Goal: Information Seeking & Learning: Learn about a topic

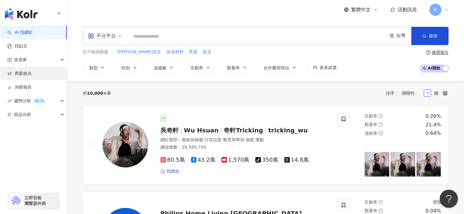
click at [21, 73] on link "商案媒合" at bounding box center [19, 74] width 24 height 6
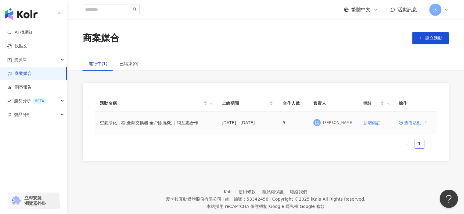
click at [414, 126] on td "查看活動" at bounding box center [414, 123] width 43 height 22
click at [414, 125] on span "查看活動" at bounding box center [409, 123] width 23 height 4
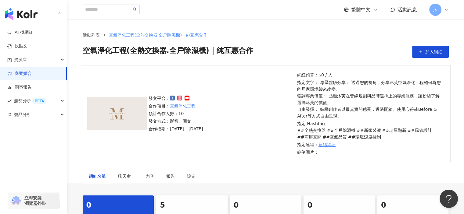
scroll to position [122, 0]
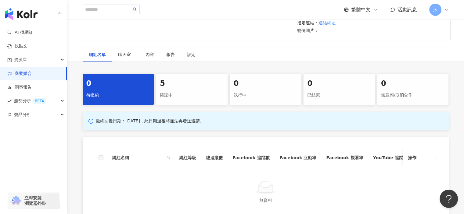
click at [184, 89] on div "5" at bounding box center [192, 84] width 64 height 10
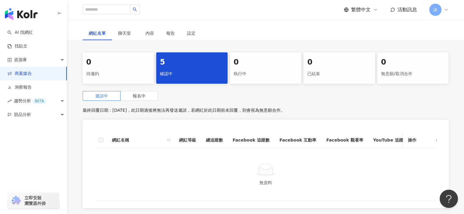
scroll to position [183, 0]
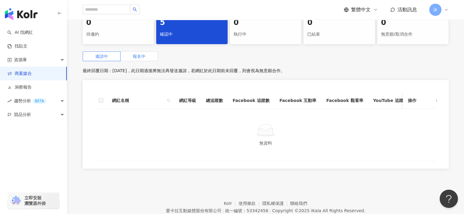
click at [143, 58] on span "報名中" at bounding box center [139, 56] width 13 height 5
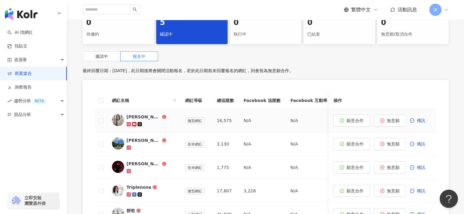
click at [120, 119] on img at bounding box center [118, 120] width 12 height 12
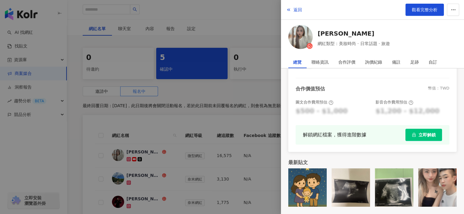
scroll to position [145, 0]
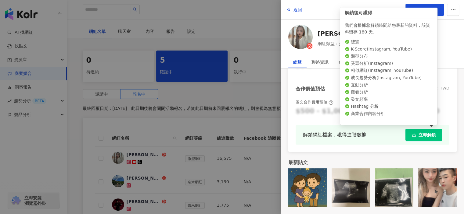
click at [431, 135] on button "立即解鎖" at bounding box center [423, 135] width 37 height 12
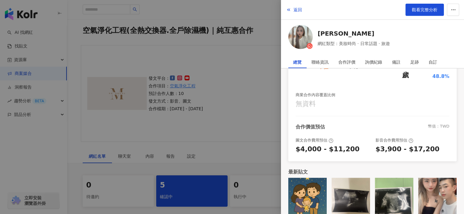
scroll to position [0, 0]
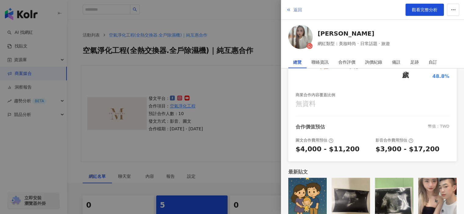
click at [293, 11] on span "返回" at bounding box center [297, 9] width 9 height 5
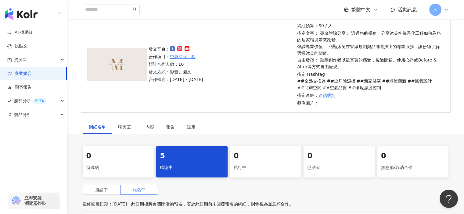
scroll to position [122, 0]
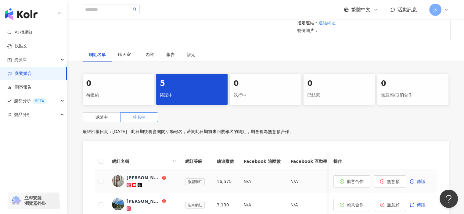
click at [116, 181] on img at bounding box center [118, 181] width 12 height 12
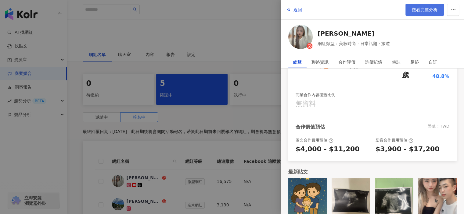
click at [429, 8] on span "觀看完整分析" at bounding box center [424, 9] width 26 height 5
click at [259, 79] on div at bounding box center [232, 107] width 464 height 214
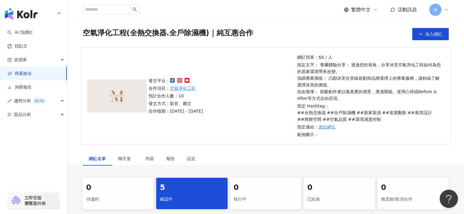
scroll to position [0, 0]
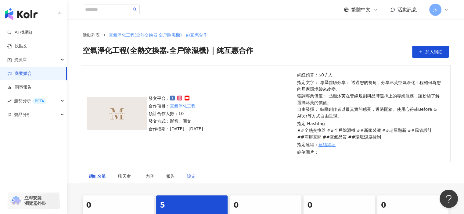
click at [193, 173] on div "設定" at bounding box center [191, 176] width 9 height 7
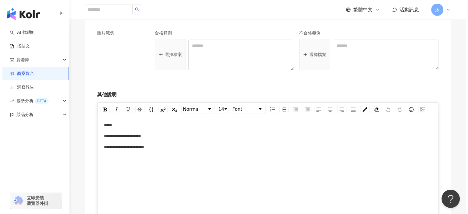
scroll to position [914, 0]
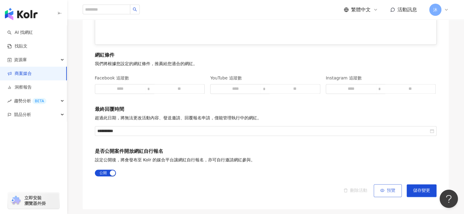
click at [386, 189] on span "預覽" at bounding box center [390, 190] width 9 height 5
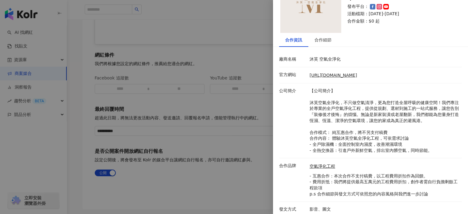
scroll to position [38, 0]
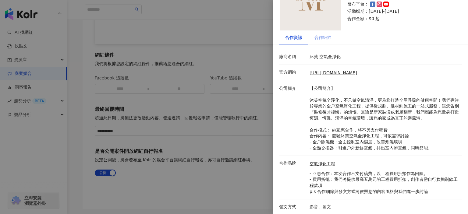
click at [318, 33] on div "合作細節" at bounding box center [322, 37] width 29 height 14
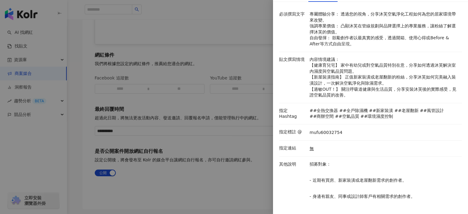
scroll to position [80, 0]
click at [223, 193] on div at bounding box center [234, 107] width 468 height 214
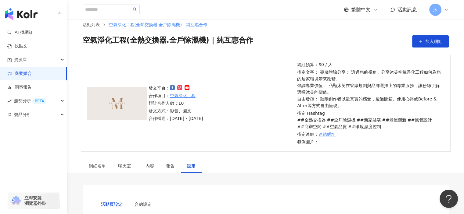
scroll to position [0, 0]
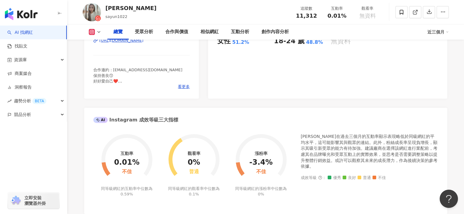
scroll to position [14, 0]
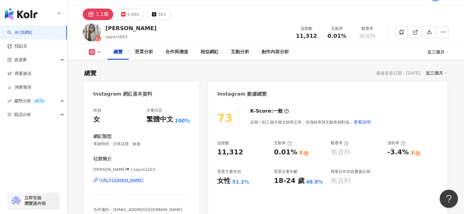
click at [144, 182] on div "[URL][DOMAIN_NAME]" at bounding box center [121, 180] width 44 height 5
click at [127, 12] on div "4,880" at bounding box center [133, 14] width 12 height 9
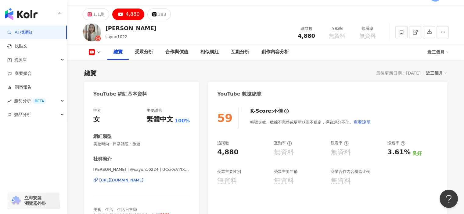
click at [124, 180] on div "https://www.youtube.com/channel/UCci0sVYIX2XrmdxNDkSL4MA" at bounding box center [121, 180] width 44 height 5
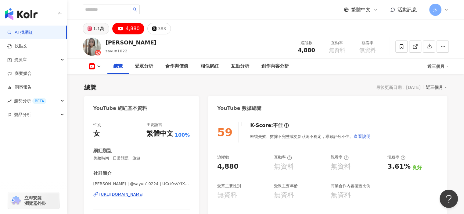
click at [99, 30] on div "1.1萬" at bounding box center [98, 28] width 11 height 9
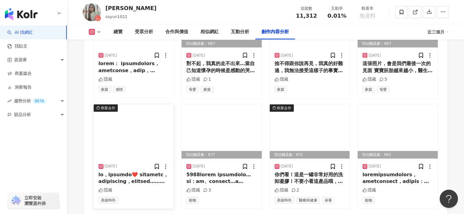
scroll to position [1981, 0]
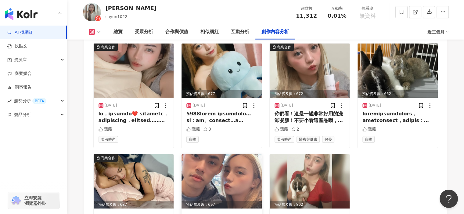
click at [240, 174] on img at bounding box center [221, 182] width 80 height 54
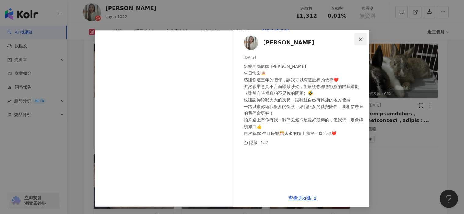
click at [364, 38] on span "Close" at bounding box center [360, 39] width 12 height 5
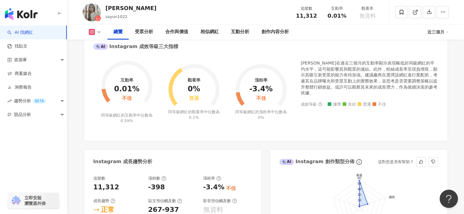
scroll to position [213, 0]
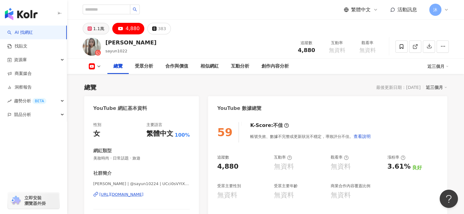
click at [100, 29] on div "1.1萬" at bounding box center [98, 28] width 11 height 9
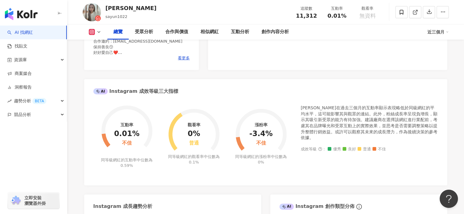
scroll to position [152, 0]
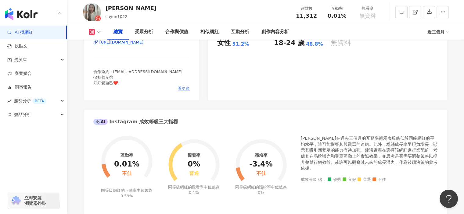
click at [180, 88] on span "看更多" at bounding box center [184, 88] width 12 height 5
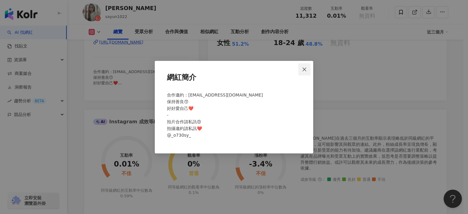
click at [304, 69] on icon "close" at bounding box center [304, 69] width 5 height 5
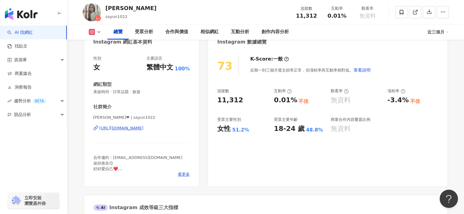
scroll to position [30, 0]
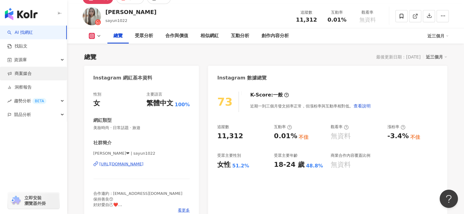
click at [28, 73] on link "商案媒合" at bounding box center [19, 74] width 24 height 6
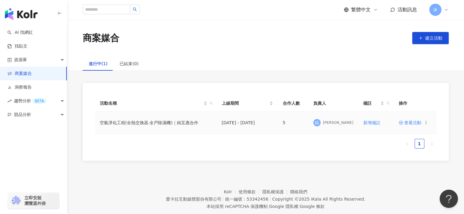
click at [417, 123] on span "查看活動" at bounding box center [409, 123] width 23 height 4
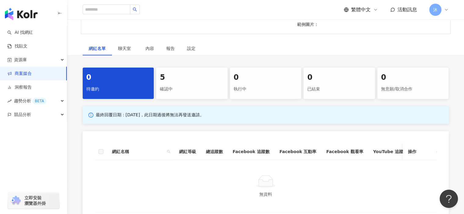
scroll to position [91, 0]
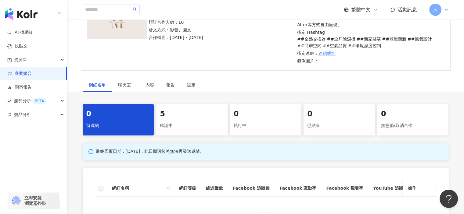
click at [184, 125] on div "確認中" at bounding box center [192, 126] width 64 height 10
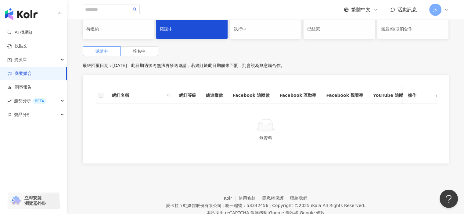
scroll to position [213, 0]
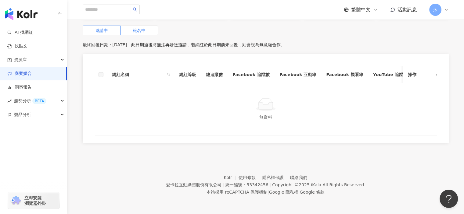
click at [137, 28] on span "報名中" at bounding box center [139, 30] width 13 height 5
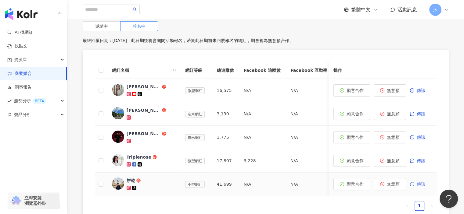
click at [420, 183] on span "傳訊" at bounding box center [420, 184] width 9 height 5
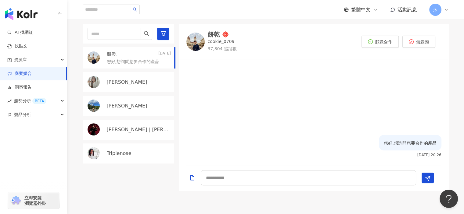
scroll to position [118, 0]
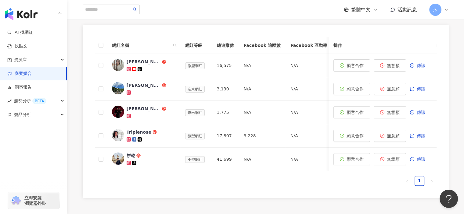
scroll to position [115, 0]
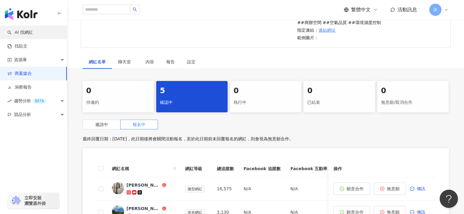
click at [14, 35] on link "AI 找網紅" at bounding box center [20, 33] width 26 height 6
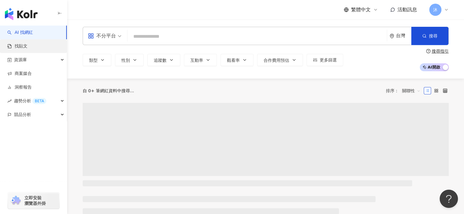
click at [27, 46] on link "找貼文" at bounding box center [17, 46] width 20 height 6
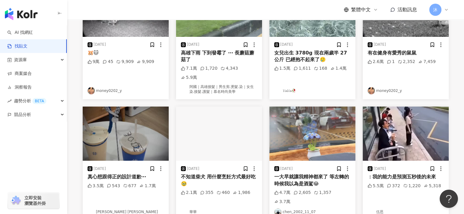
scroll to position [305, 0]
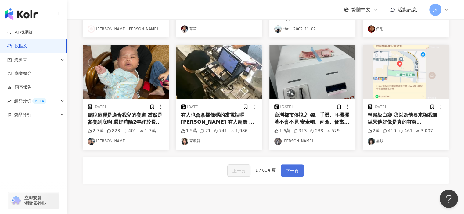
click at [292, 167] on span "下一頁" at bounding box center [292, 170] width 13 height 7
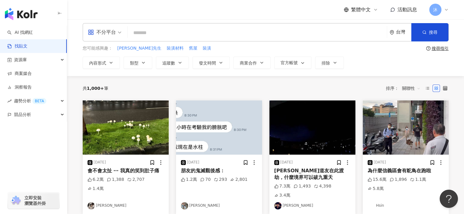
scroll to position [0, 0]
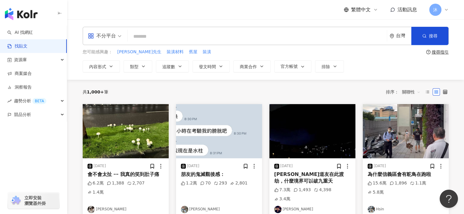
click at [191, 39] on input "search" at bounding box center [257, 36] width 254 height 13
type input "**********"
click at [206, 66] on span "發文時間" at bounding box center [207, 66] width 17 height 5
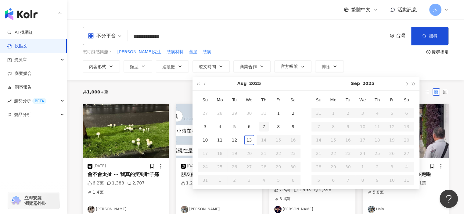
type input "**********"
click at [277, 111] on div "1" at bounding box center [278, 113] width 10 height 10
type input "**********"
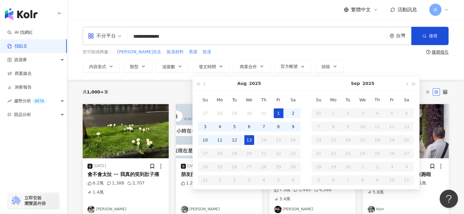
click at [247, 140] on div "13" at bounding box center [249, 140] width 10 height 10
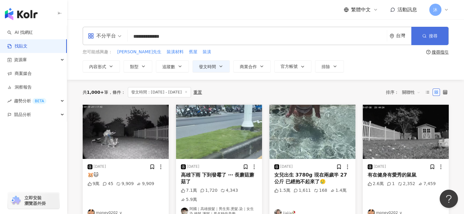
click at [434, 36] on span "搜尋" at bounding box center [432, 36] width 9 height 5
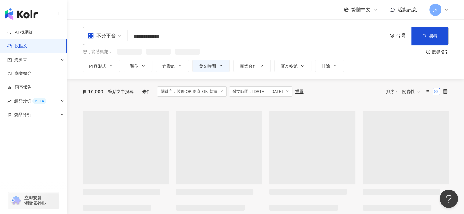
click at [409, 91] on span "關聯性" at bounding box center [411, 92] width 18 height 10
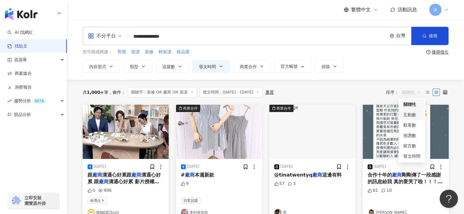
click at [412, 115] on div "互動數" at bounding box center [411, 115] width 17 height 7
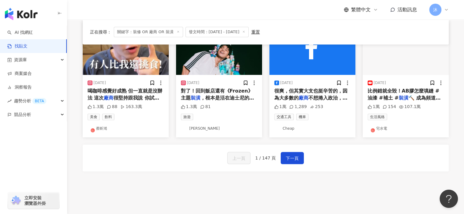
scroll to position [335, 0]
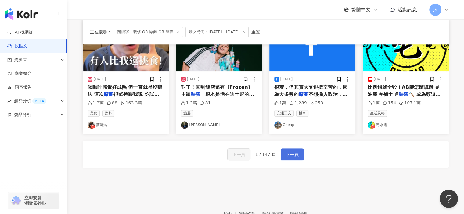
click at [287, 155] on span "下一頁" at bounding box center [292, 154] width 13 height 7
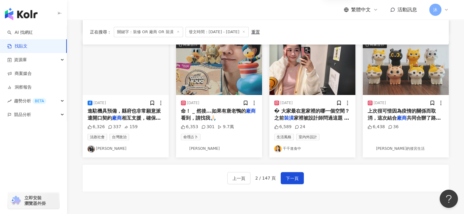
scroll to position [371, 0]
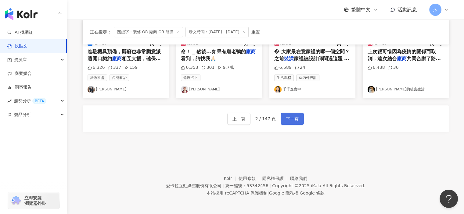
click at [291, 117] on span "下一頁" at bounding box center [292, 118] width 13 height 7
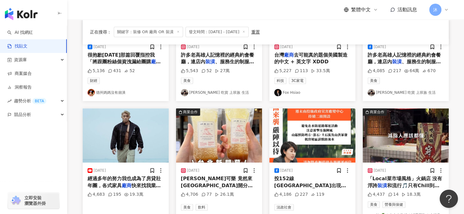
scroll to position [374, 0]
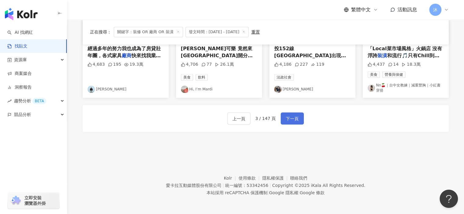
click at [293, 119] on span "下一頁" at bounding box center [292, 118] width 13 height 7
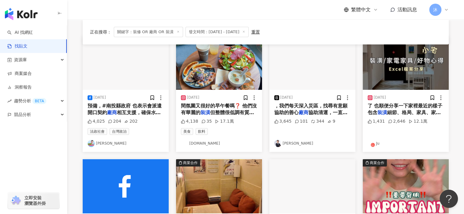
scroll to position [283, 0]
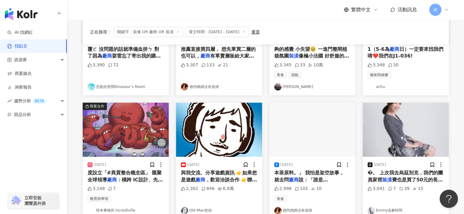
scroll to position [371, 0]
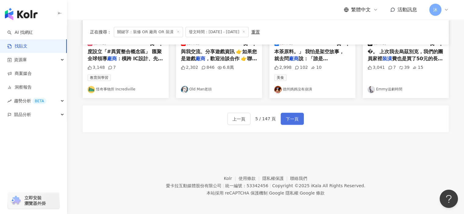
click at [294, 118] on span "下一頁" at bounding box center [292, 118] width 13 height 7
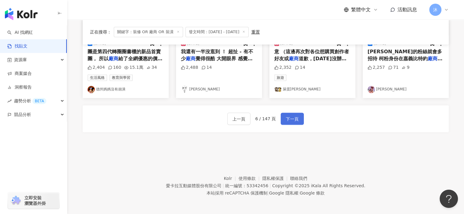
click at [294, 119] on span "下一頁" at bounding box center [292, 118] width 13 height 7
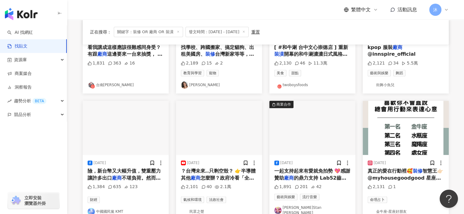
scroll to position [310, 0]
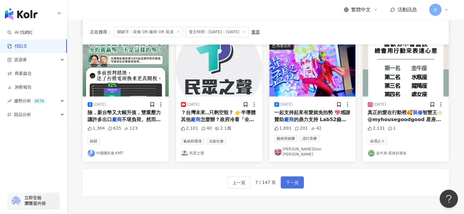
click at [286, 181] on span "下一頁" at bounding box center [292, 182] width 13 height 7
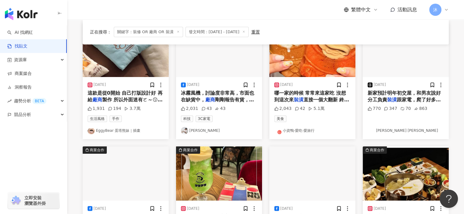
scroll to position [66, 0]
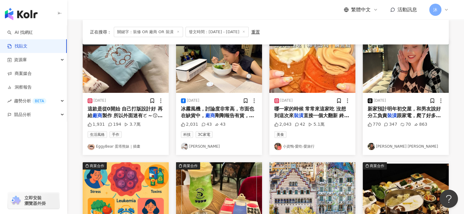
click at [400, 117] on span "跟家電，爬了好多文發現好多坑 以下幾個想知道的 ①缺貨到不行的Panasonic洗脫烘機好吸引人，但直接爆洗衣機預算，真的那麼推薦嗎？ ②有什麼絕對不要踩的雷…" at bounding box center [405, 140] width 76 height 54
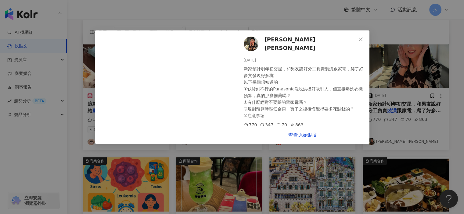
scroll to position [36, 0]
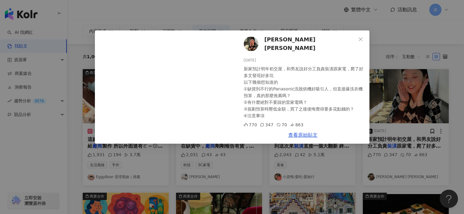
click at [361, 37] on icon "close" at bounding box center [360, 39] width 5 height 5
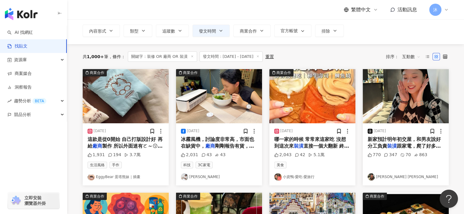
click at [377, 176] on link "顏榕 Connie" at bounding box center [405, 176] width 76 height 7
click at [413, 139] on span "新家預計明年初交屋，和男友說好分工負責" at bounding box center [403, 143] width 73 height 12
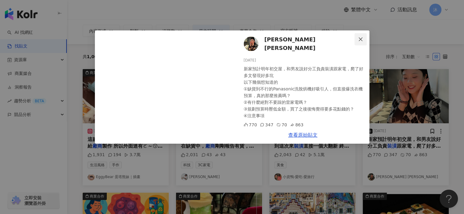
click at [362, 38] on icon "close" at bounding box center [360, 39] width 5 height 5
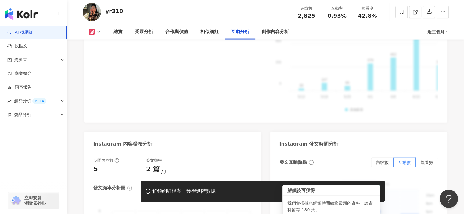
scroll to position [1388, 0]
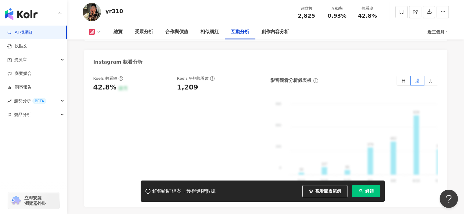
click at [370, 191] on span "解鎖" at bounding box center [369, 191] width 9 height 5
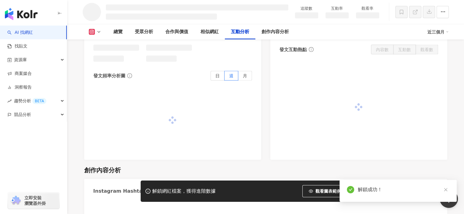
scroll to position [1226, 0]
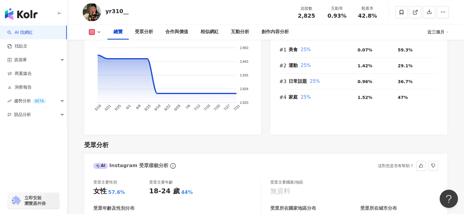
scroll to position [243, 0]
